Goal: Information Seeking & Learning: Find specific fact

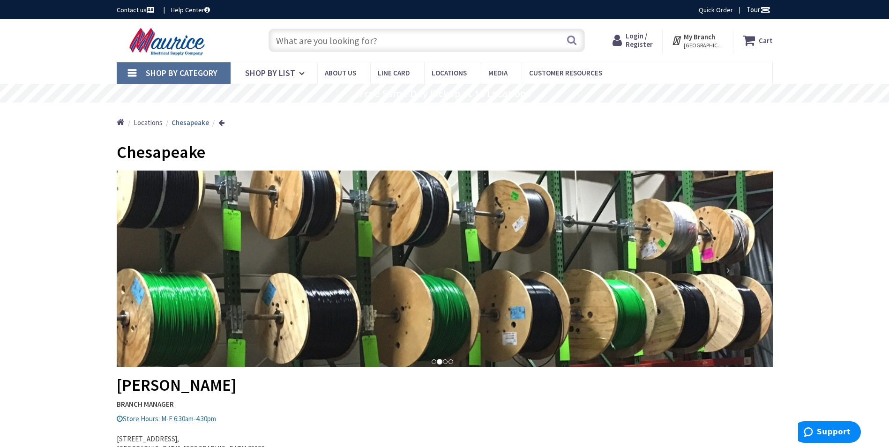
click at [365, 40] on input "text" at bounding box center [426, 40] width 316 height 23
paste input "40A cutler hammer 2 pole breaker"
type input "40A cutler hammer 2 pole breaker"
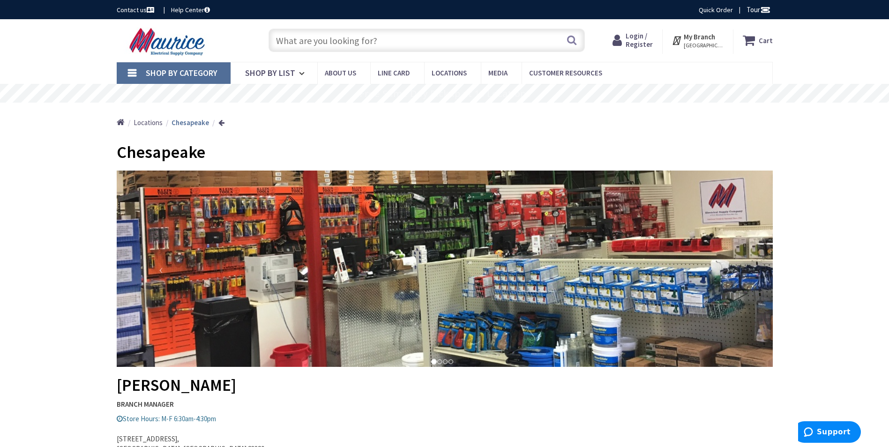
click at [706, 42] on span "[GEOGRAPHIC_DATA], [GEOGRAPHIC_DATA]" at bounding box center [704, 45] width 40 height 7
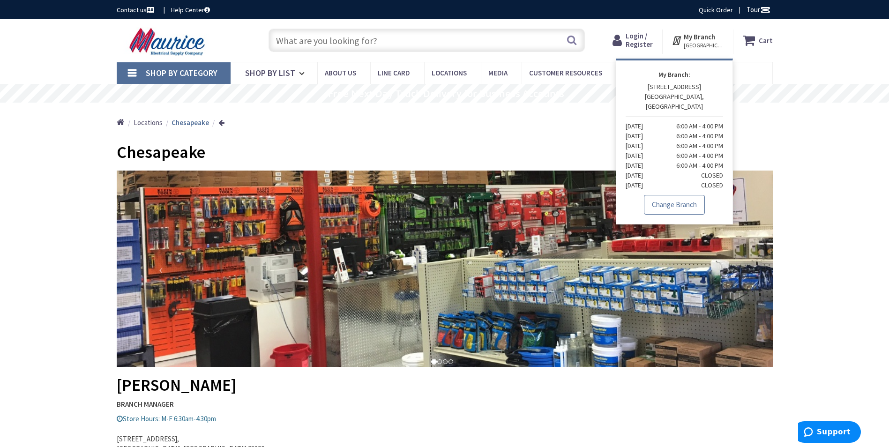
click at [680, 195] on link "Change Branch" at bounding box center [674, 205] width 61 height 20
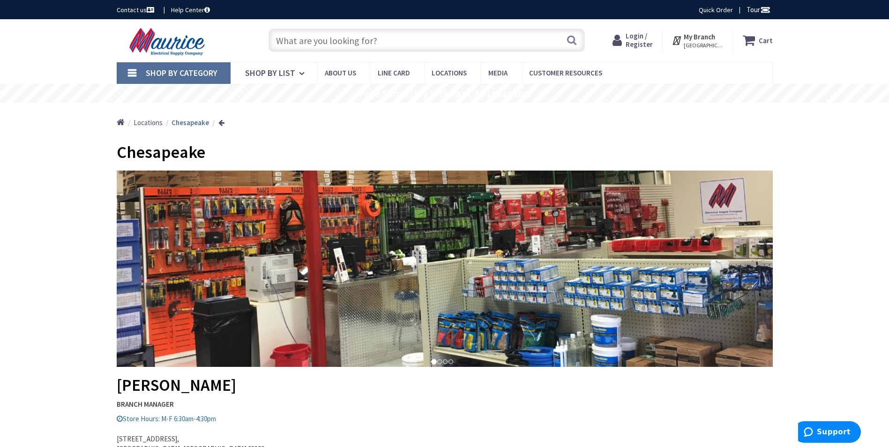
click at [426, 96] on rs-layer "Free Same Day Pickup at 15 Locations" at bounding box center [444, 94] width 171 height 10
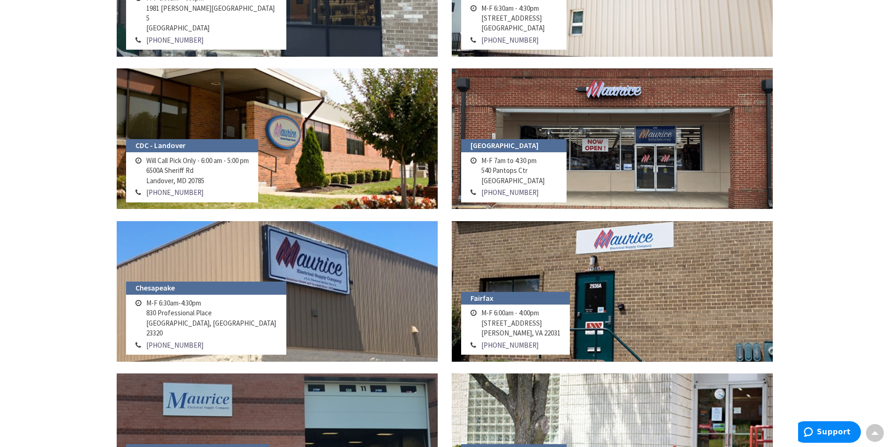
scroll to position [281, 0]
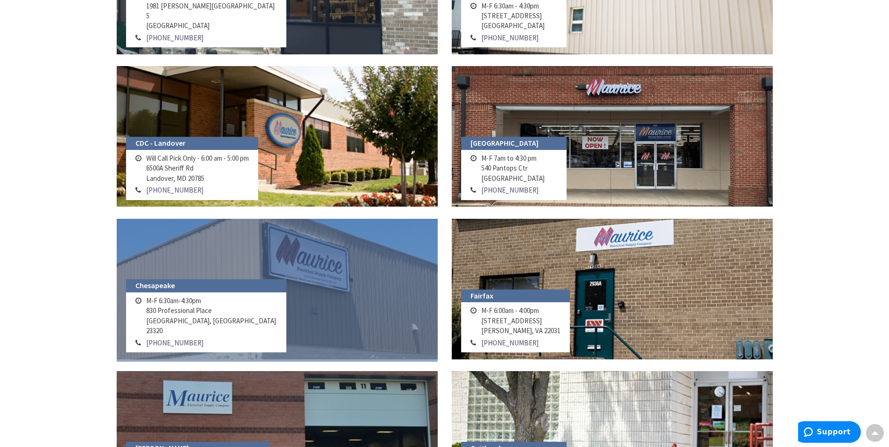
click at [300, 297] on link at bounding box center [277, 289] width 321 height 141
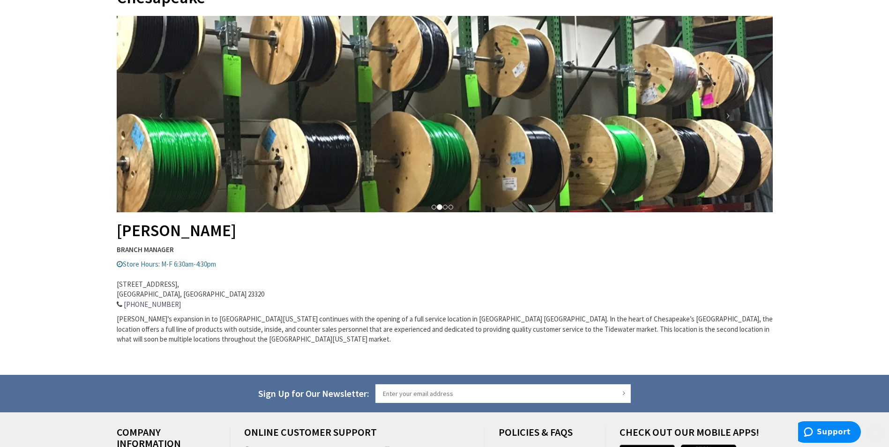
scroll to position [141, 0]
